Goal: Transaction & Acquisition: Obtain resource

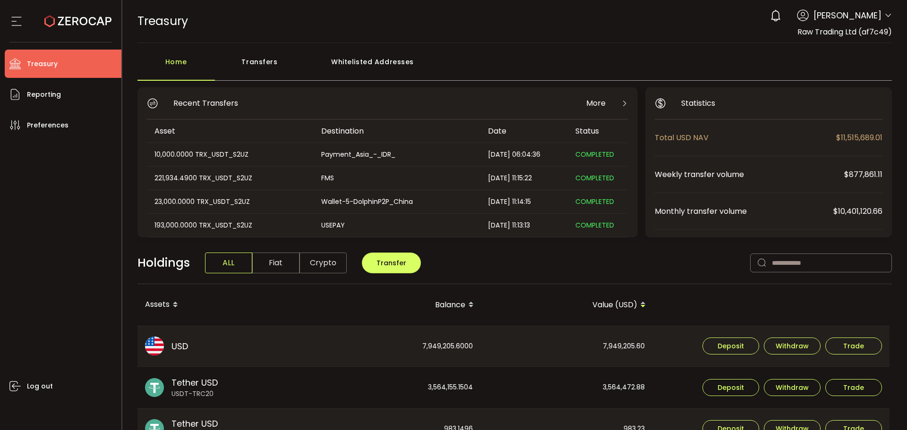
click at [884, 19] on span at bounding box center [888, 15] width 8 height 9
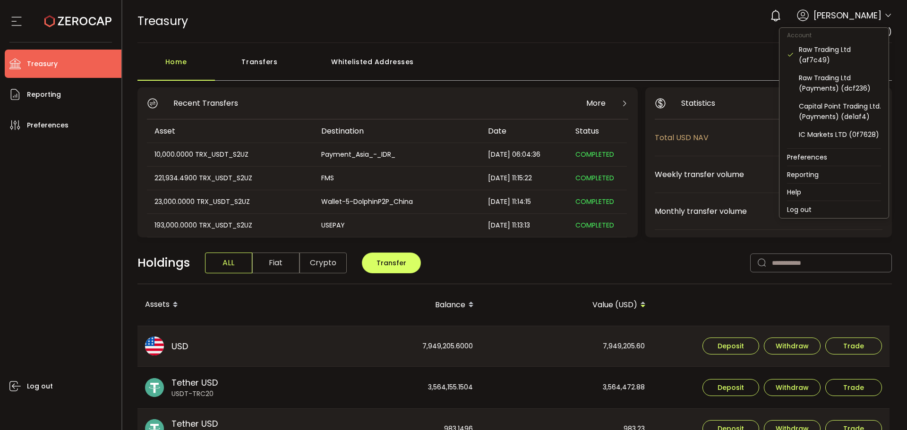
click at [884, 17] on icon at bounding box center [888, 16] width 8 height 8
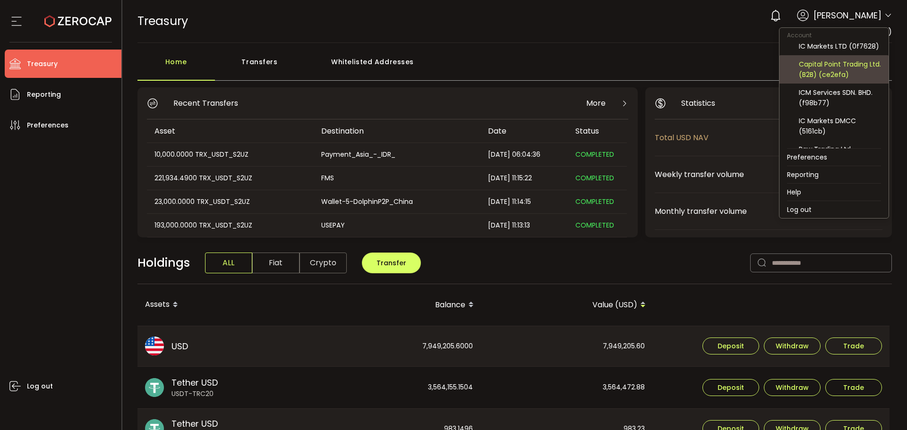
scroll to position [72, 0]
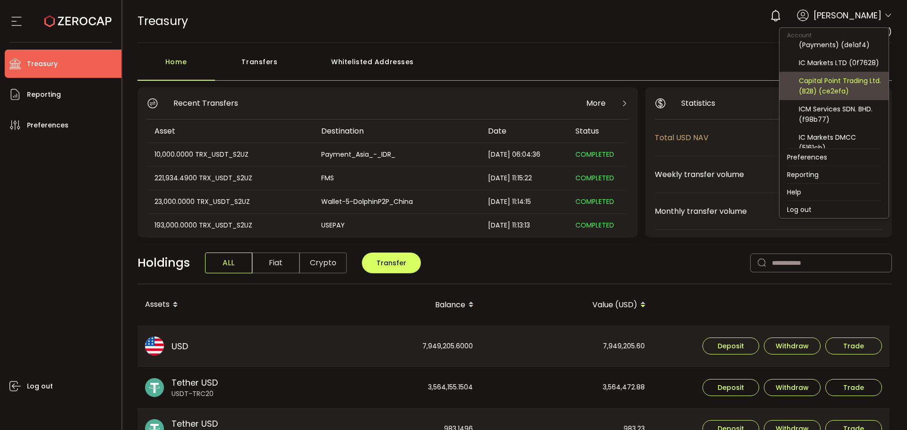
click at [826, 93] on div "Capital Point Trading Ltd. (B2B) (ce2efa)" at bounding box center [840, 86] width 82 height 21
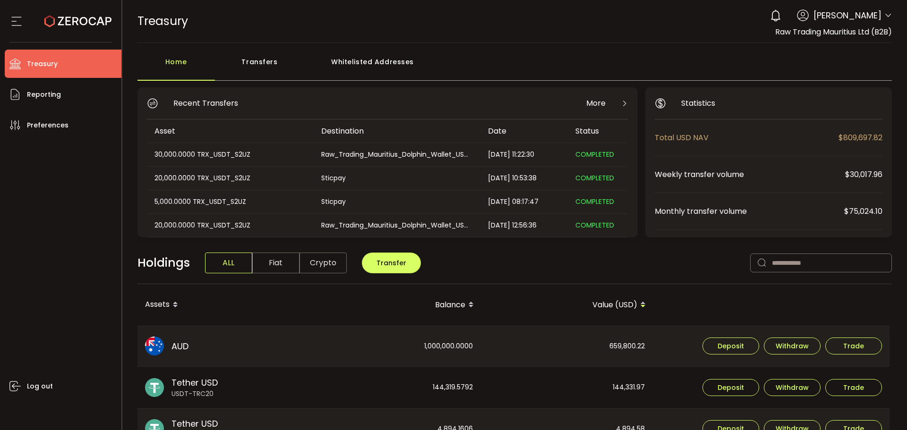
click at [886, 18] on icon at bounding box center [888, 16] width 8 height 8
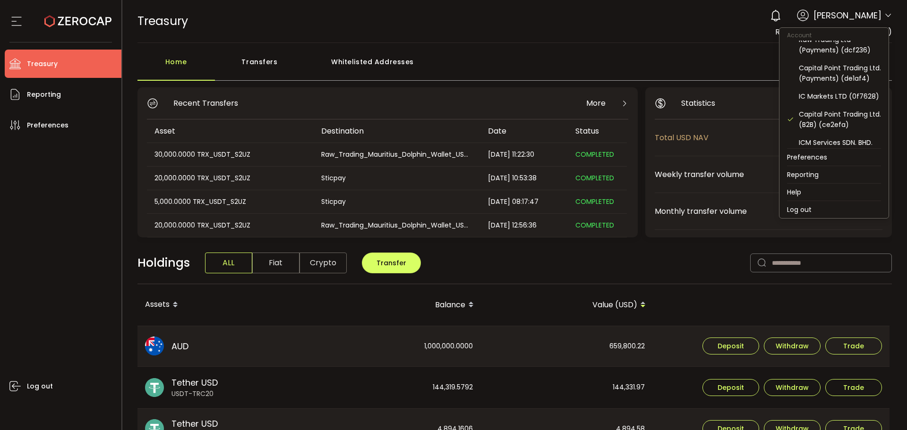
scroll to position [119, 0]
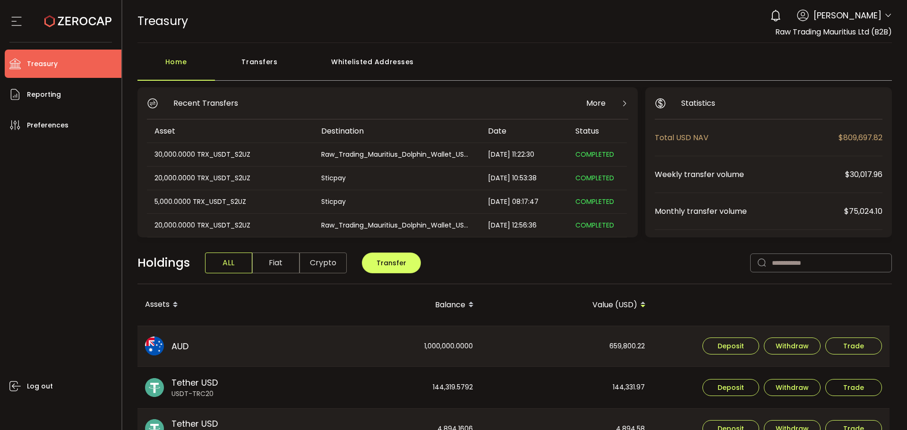
click at [677, 58] on div "Home Transfers Whitelisted Addresses" at bounding box center [514, 66] width 755 height 28
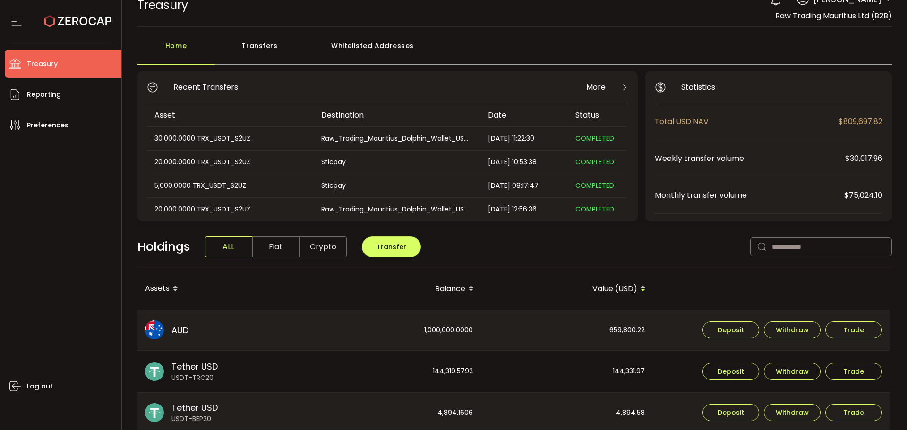
scroll to position [0, 0]
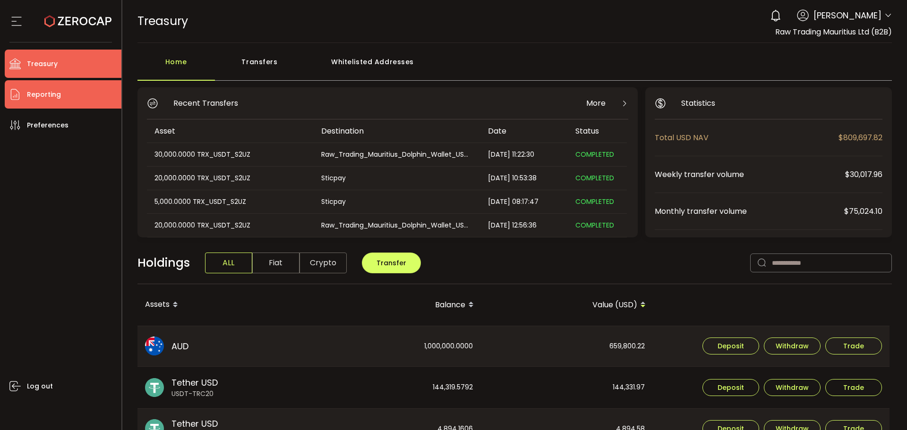
drag, startPoint x: 29, startPoint y: 93, endPoint x: 47, endPoint y: 94, distance: 18.0
click at [29, 93] on span "Reporting" at bounding box center [44, 95] width 34 height 14
click at [60, 99] on li "Reporting" at bounding box center [63, 94] width 117 height 28
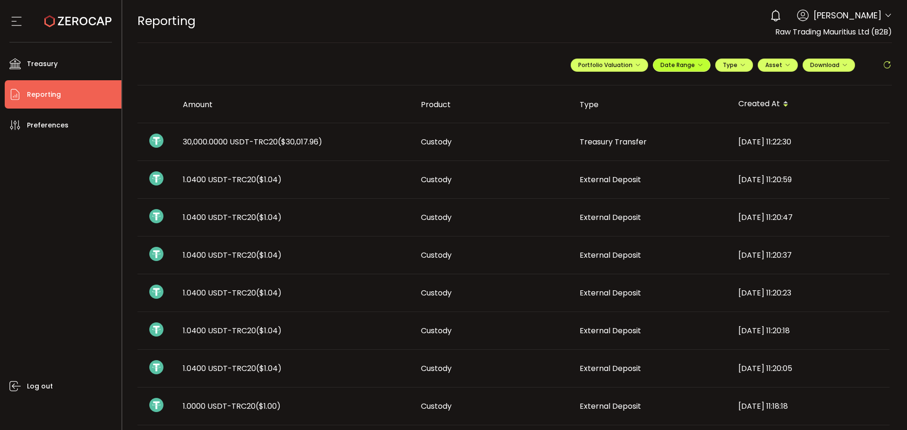
click at [671, 67] on span "Date Range" at bounding box center [681, 65] width 43 height 8
click at [640, 88] on input at bounding box center [655, 84] width 60 height 9
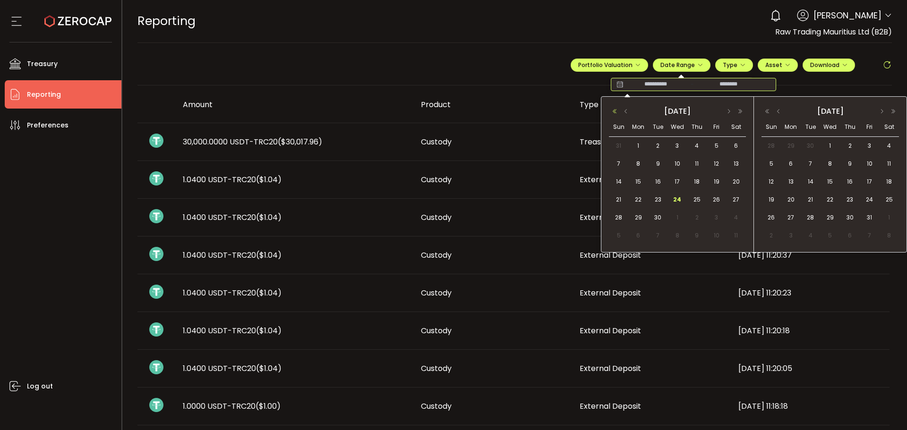
click at [611, 109] on button "button" at bounding box center [614, 111] width 11 height 7
click at [624, 110] on button "button" at bounding box center [625, 111] width 11 height 7
click at [727, 110] on button "button" at bounding box center [728, 111] width 11 height 7
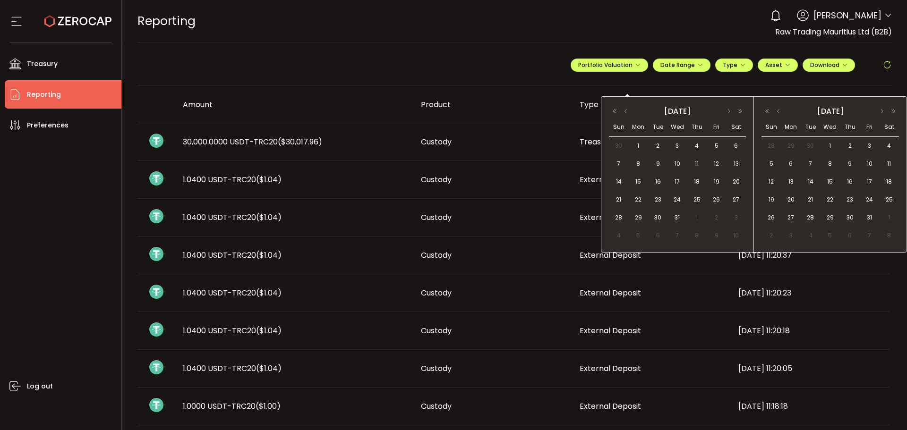
drag, startPoint x: 640, startPoint y: 146, endPoint x: 691, endPoint y: 137, distance: 52.9
click at [640, 145] on span "1" at bounding box center [637, 145] width 11 height 11
click at [779, 109] on button "button" at bounding box center [778, 111] width 11 height 7
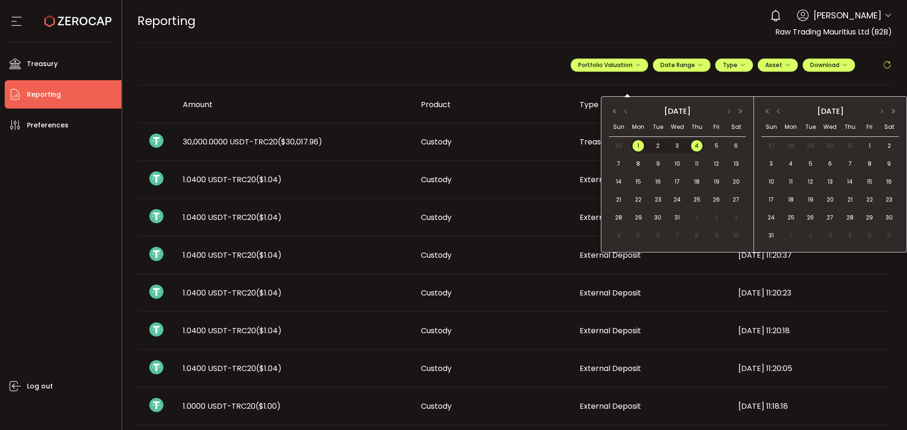
click at [779, 109] on button "button" at bounding box center [778, 111] width 11 height 7
click at [786, 235] on span "30" at bounding box center [790, 235] width 11 height 11
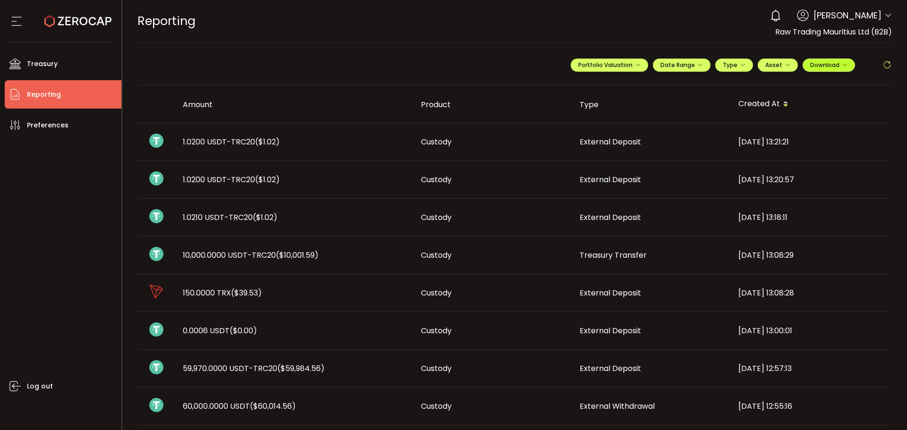
click at [810, 65] on span "Download" at bounding box center [828, 65] width 37 height 8
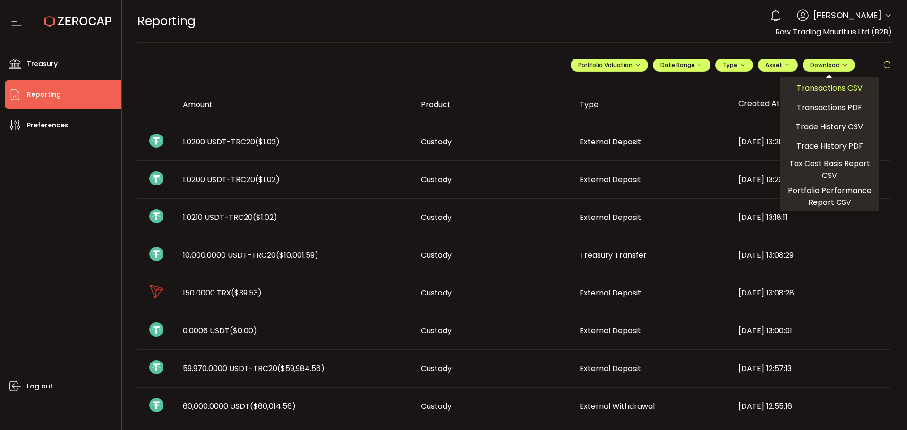
click at [809, 89] on span "Transactions CSV" at bounding box center [830, 88] width 66 height 12
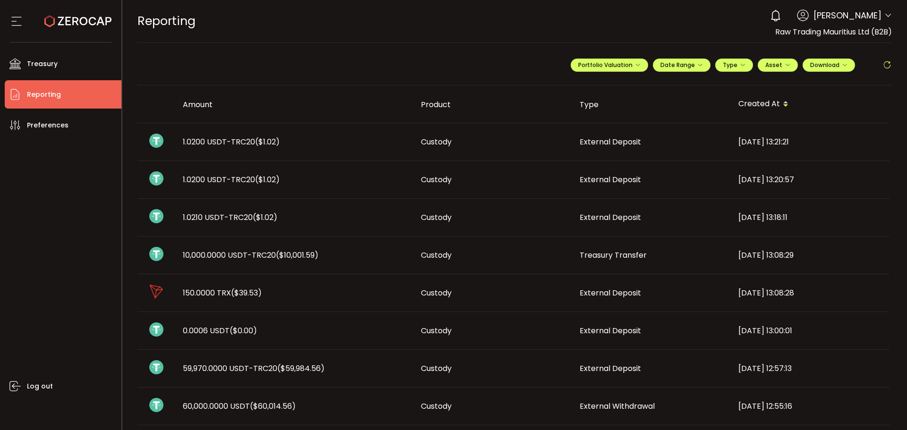
drag, startPoint x: 598, startPoint y: 26, endPoint x: 723, endPoint y: 38, distance: 125.8
click at [602, 26] on div "REPORTING Buy Power $0.00 USD Reporting Reporting Your verification is pending …" at bounding box center [514, 21] width 755 height 43
click at [891, 15] on header "PDF is being processed and will download to your computer REPORTING Buy Power $…" at bounding box center [514, 21] width 785 height 43
click at [885, 11] on span at bounding box center [888, 15] width 8 height 9
click at [884, 16] on icon at bounding box center [888, 16] width 8 height 8
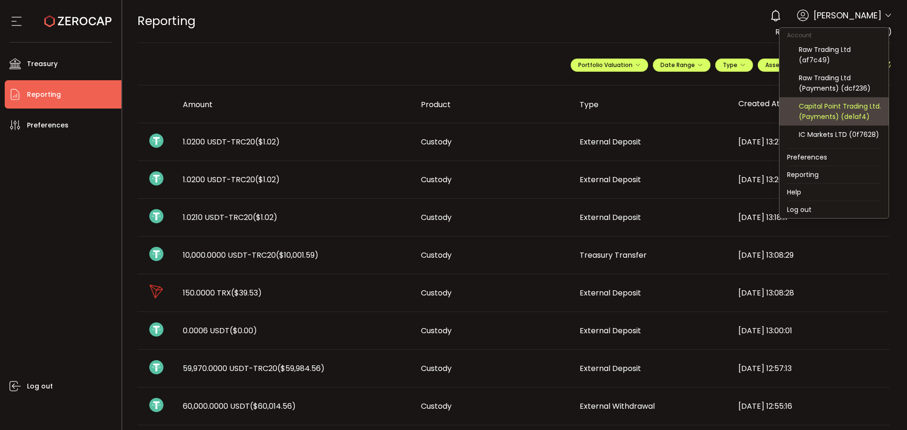
click at [835, 112] on div "Capital Point Trading Ltd. (Payments) (de1af4)" at bounding box center [840, 111] width 82 height 21
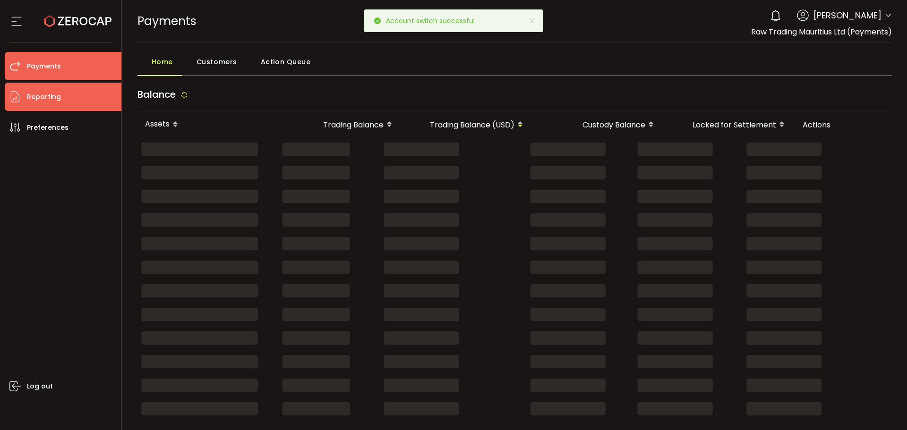
click at [47, 99] on span "Reporting" at bounding box center [44, 97] width 34 height 14
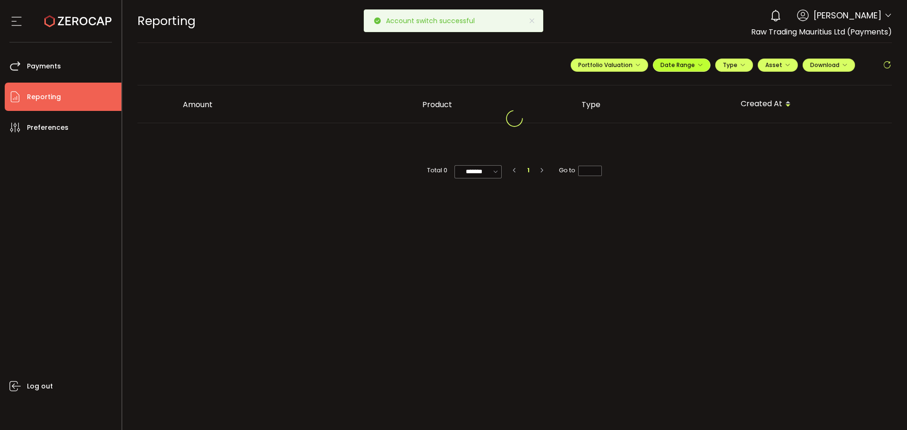
click at [656, 61] on button "Date Range" at bounding box center [682, 65] width 58 height 13
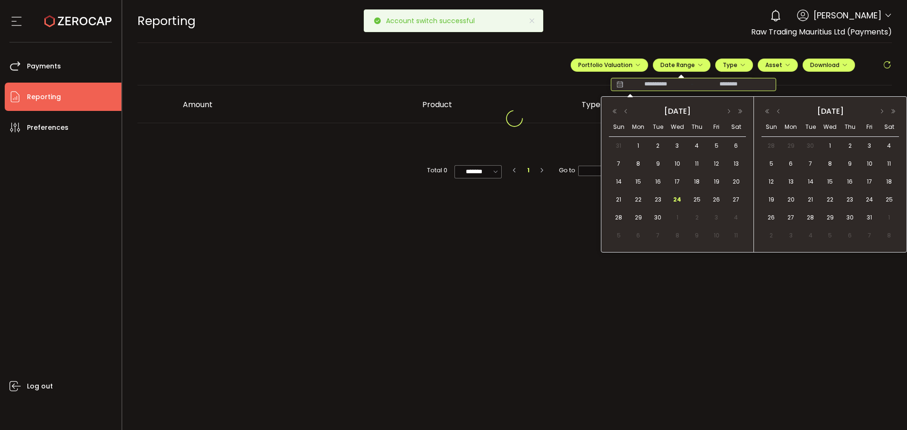
click at [641, 81] on input at bounding box center [655, 84] width 60 height 9
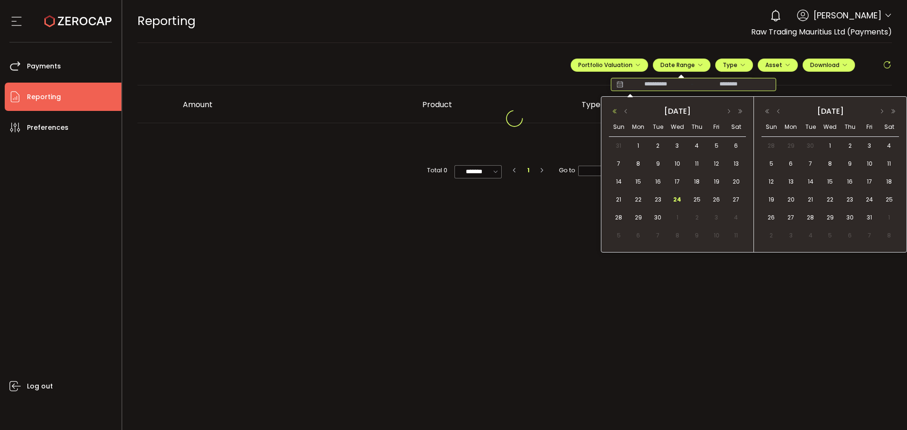
click at [610, 110] on button "button" at bounding box center [614, 111] width 11 height 7
click at [628, 111] on button "button" at bounding box center [625, 111] width 11 height 7
click at [637, 145] on span "1" at bounding box center [637, 145] width 11 height 11
click at [774, 114] on button "button" at bounding box center [778, 111] width 11 height 7
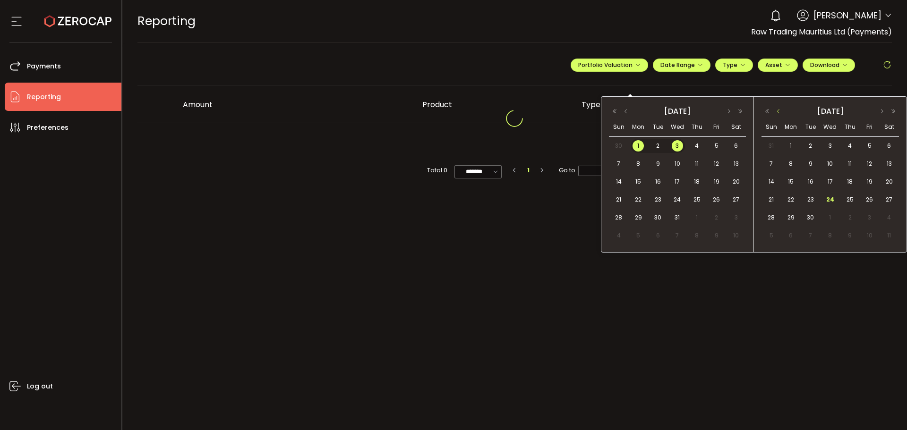
click at [776, 112] on button "button" at bounding box center [778, 111] width 11 height 7
click at [789, 236] on span "30" at bounding box center [790, 235] width 11 height 11
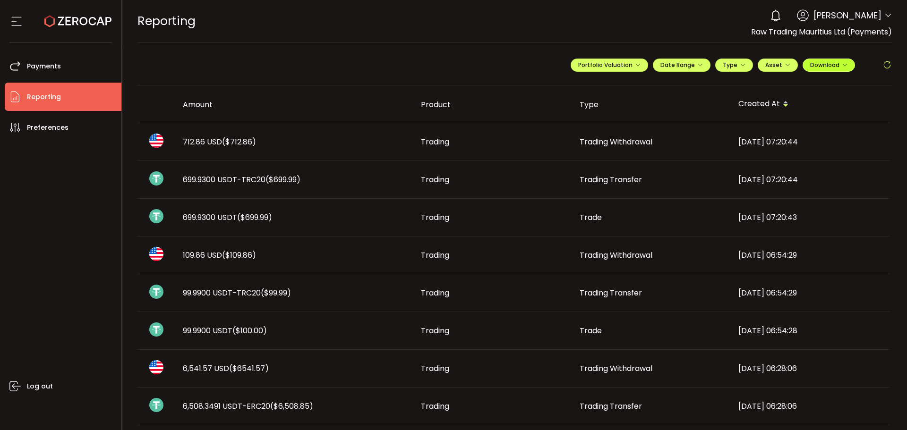
click at [824, 62] on span "Download" at bounding box center [828, 65] width 37 height 8
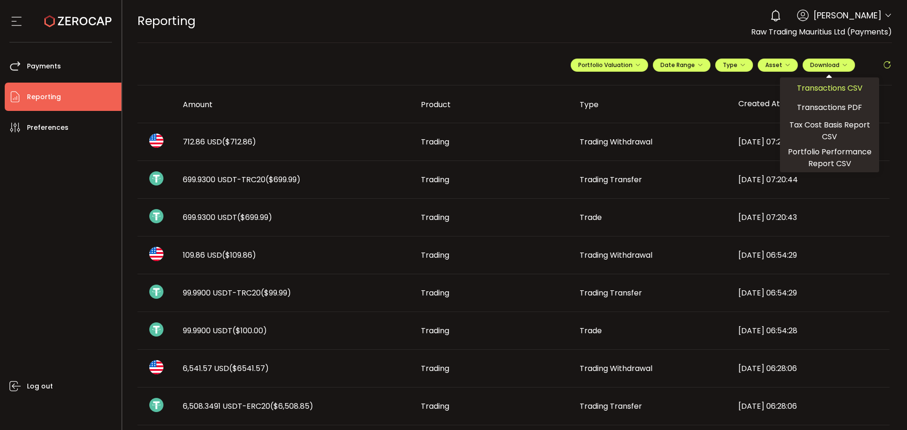
click at [811, 87] on span "Transactions CSV" at bounding box center [830, 88] width 66 height 12
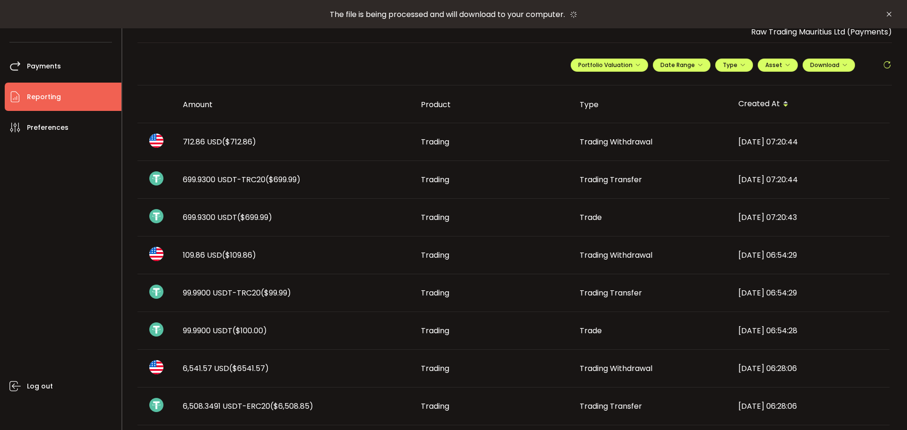
click at [469, 62] on div "**********" at bounding box center [514, 68] width 755 height 33
click at [479, 68] on div "**********" at bounding box center [514, 68] width 755 height 33
click at [827, 62] on span "Download" at bounding box center [828, 65] width 37 height 8
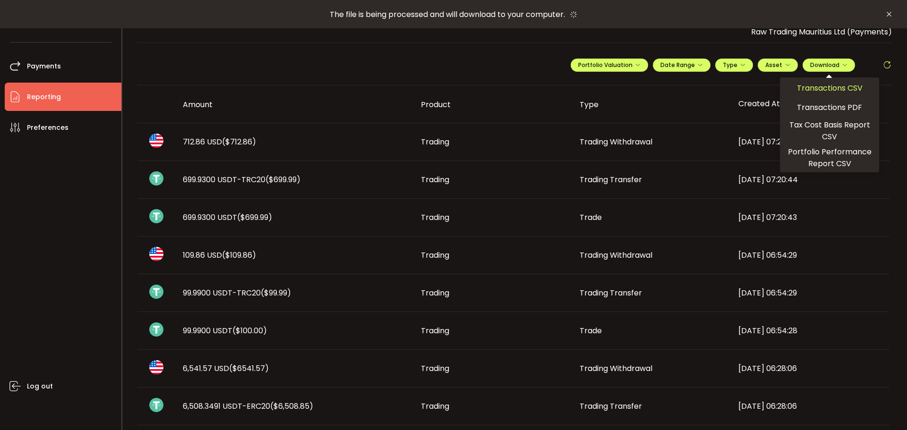
click at [800, 87] on span "Transactions CSV" at bounding box center [830, 88] width 66 height 12
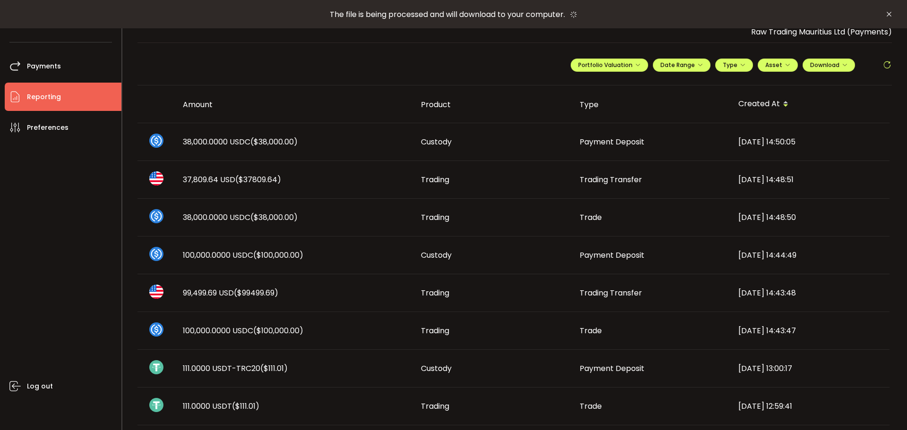
click at [456, 56] on div "**********" at bounding box center [514, 68] width 755 height 33
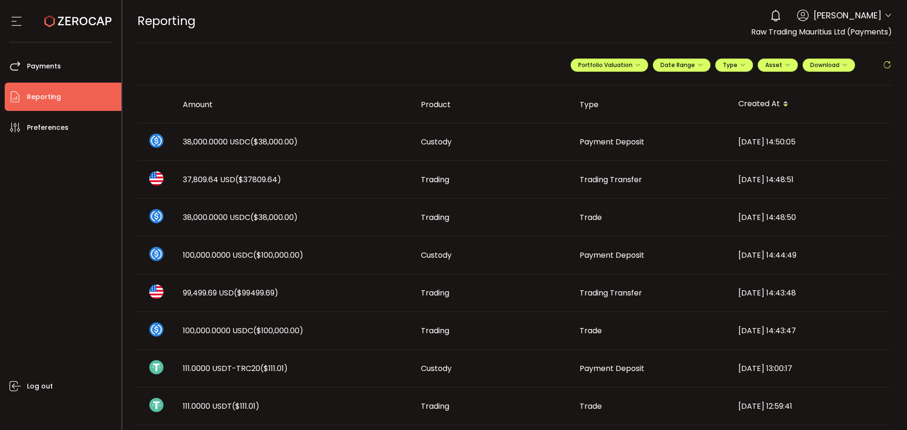
click at [819, 68] on span "Download" at bounding box center [828, 65] width 37 height 8
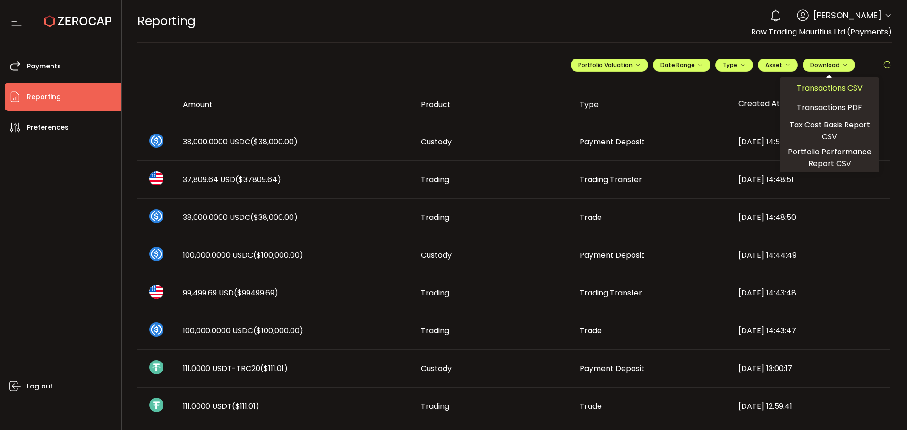
click at [824, 88] on span "Transactions CSV" at bounding box center [830, 88] width 66 height 12
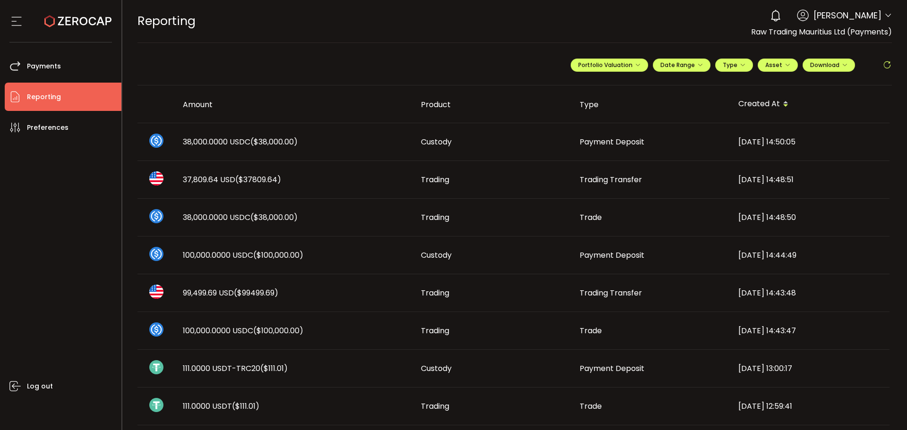
drag, startPoint x: 499, startPoint y: 44, endPoint x: 488, endPoint y: 46, distance: 11.1
click at [350, 68] on div "**********" at bounding box center [514, 68] width 755 height 33
